Goal: Task Accomplishment & Management: Manage account settings

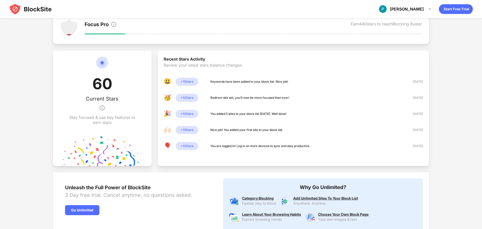
scroll to position [148, 0]
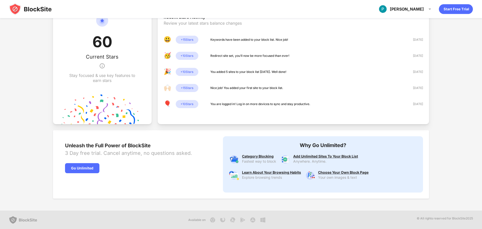
click at [27, 8] on img at bounding box center [30, 9] width 43 height 12
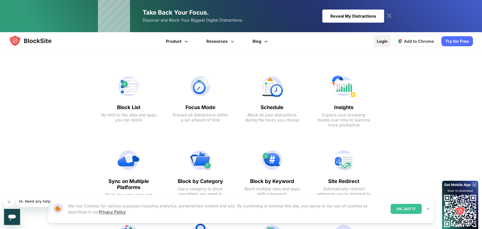
click at [382, 40] on link "Login" at bounding box center [382, 41] width 17 height 12
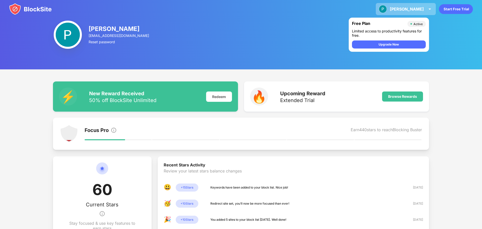
click at [428, 9] on img at bounding box center [430, 9] width 6 height 6
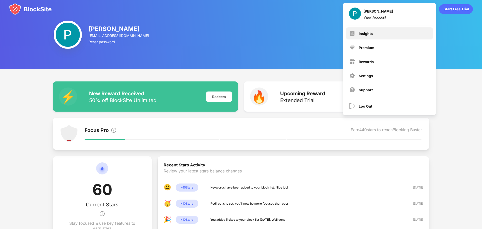
click at [381, 33] on div "Insights" at bounding box center [389, 33] width 87 height 12
